Goal: Navigation & Orientation: Find specific page/section

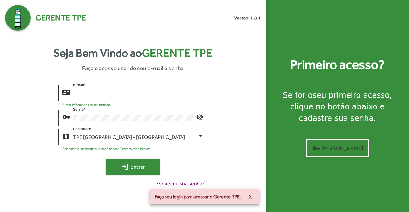
type input "**********"
click at [128, 169] on mat-icon "login" at bounding box center [125, 167] width 8 height 8
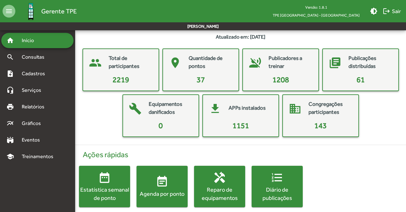
scroll to position [22, 0]
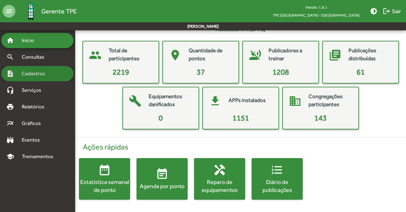
click at [33, 77] on span "Cadastros" at bounding box center [35, 74] width 35 height 8
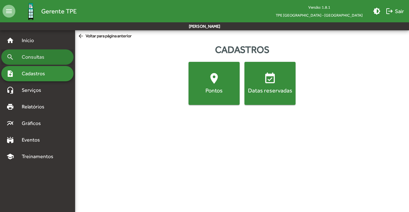
click at [33, 57] on span "Consultas" at bounding box center [35, 57] width 35 height 8
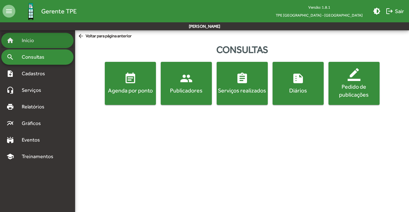
click at [22, 40] on span "Início" at bounding box center [30, 41] width 25 height 8
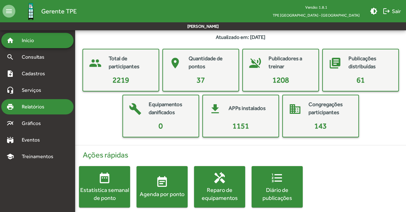
scroll to position [22, 0]
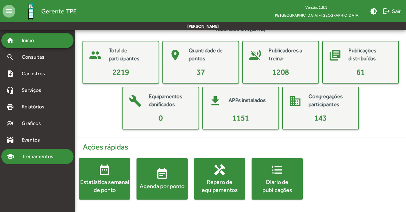
click at [36, 158] on span "Treinamentos" at bounding box center [39, 157] width 43 height 8
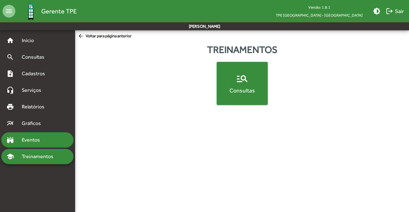
click at [33, 137] on span "Eventos" at bounding box center [33, 140] width 31 height 8
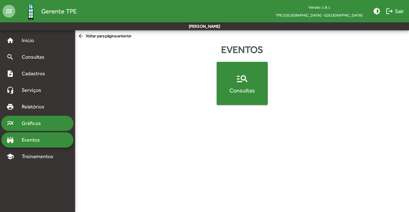
click at [32, 124] on span "Gráficos" at bounding box center [34, 124] width 32 height 8
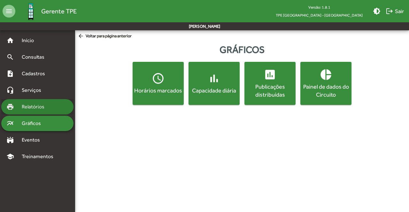
click at [36, 107] on span "Relatórios" at bounding box center [35, 107] width 35 height 8
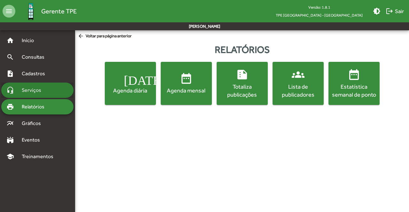
click at [36, 88] on span "Serviços" at bounding box center [34, 91] width 32 height 8
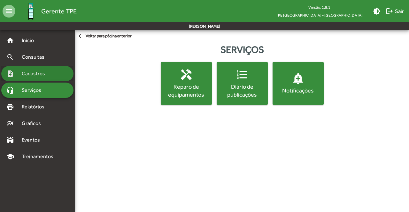
click at [34, 74] on span "Cadastros" at bounding box center [35, 74] width 35 height 8
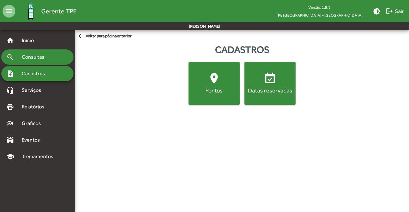
click at [33, 61] on span "Consultas" at bounding box center [35, 57] width 35 height 8
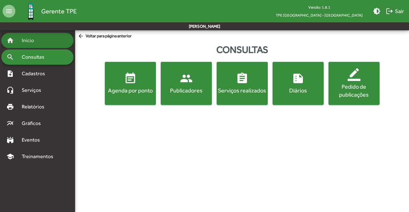
click at [30, 42] on span "Início" at bounding box center [30, 41] width 25 height 8
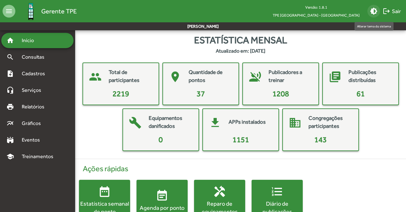
click at [374, 11] on mat-icon "brightness_medium" at bounding box center [374, 11] width 8 height 8
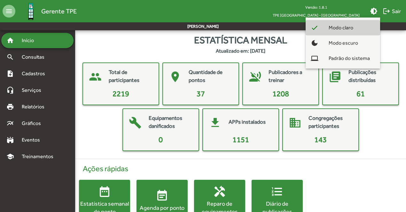
click at [346, 29] on span "Modo claro" at bounding box center [340, 27] width 35 height 15
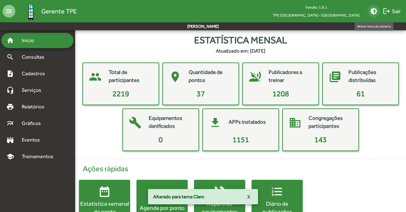
click at [374, 10] on mat-icon "brightness_medium" at bounding box center [374, 11] width 8 height 8
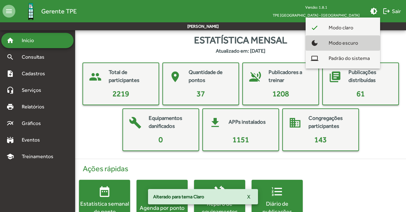
click at [352, 39] on span "Modo escuro" at bounding box center [343, 42] width 40 height 15
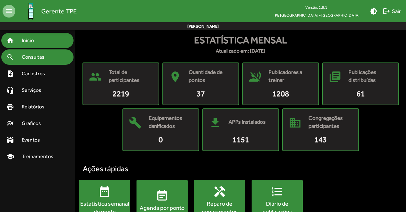
click at [40, 61] on span "Consultas" at bounding box center [35, 57] width 35 height 8
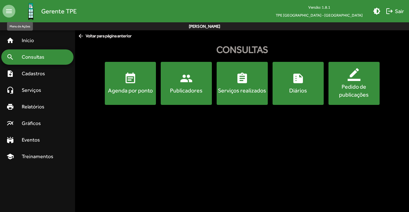
click at [10, 11] on mat-icon "menu" at bounding box center [9, 11] width 13 height 13
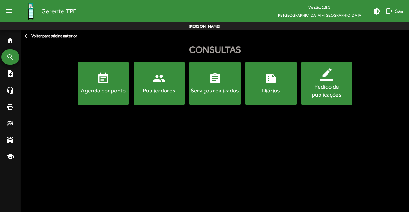
click at [10, 11] on mat-icon "menu" at bounding box center [9, 11] width 13 height 13
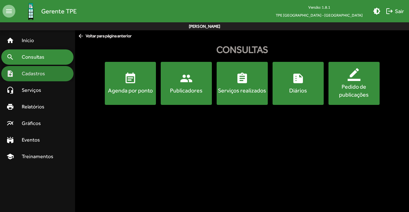
click at [33, 78] on div "note_add Cadastros" at bounding box center [37, 73] width 72 height 15
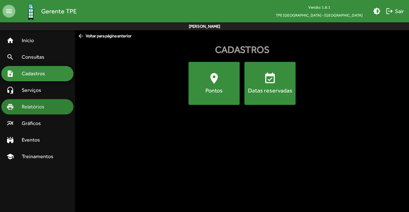
click at [28, 100] on div "print Relatórios" at bounding box center [37, 106] width 72 height 15
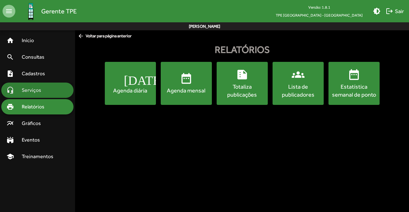
click at [30, 91] on span "Serviços" at bounding box center [34, 91] width 32 height 8
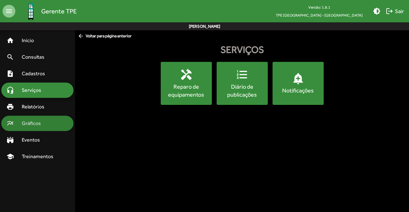
drag, startPoint x: 33, startPoint y: 125, endPoint x: 32, endPoint y: 129, distance: 4.0
click at [33, 125] on span "Gráficos" at bounding box center [34, 124] width 32 height 8
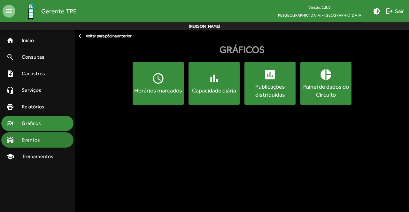
drag, startPoint x: 30, startPoint y: 142, endPoint x: 30, endPoint y: 146, distance: 4.5
click at [30, 142] on span "Eventos" at bounding box center [33, 140] width 31 height 8
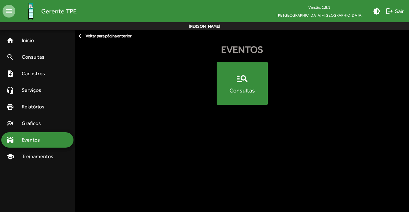
click at [34, 165] on mat-nav-list "home Início search Consultas note_add Cadastros headset_mic Serviços print Rela…" at bounding box center [37, 115] width 75 height 171
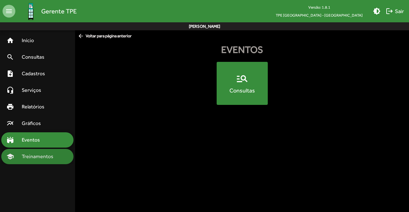
click at [33, 159] on span "Treinamentos" at bounding box center [39, 157] width 43 height 8
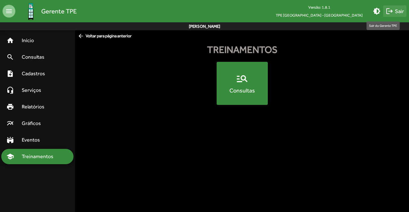
click at [395, 11] on span "logout Sair" at bounding box center [394, 10] width 18 height 11
